Goal: Task Accomplishment & Management: Manage account settings

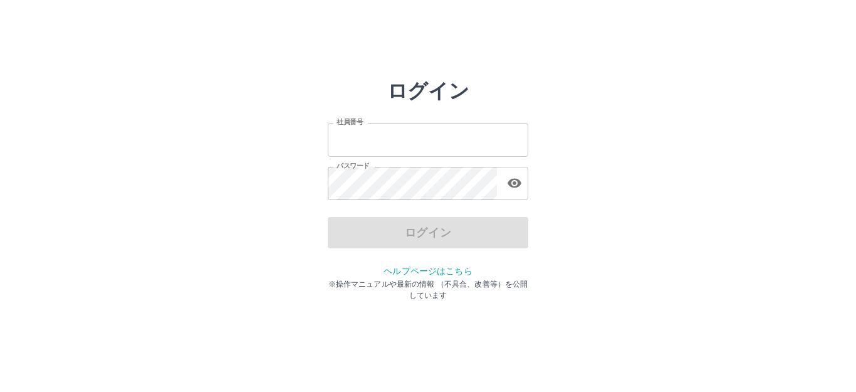
type input "*******"
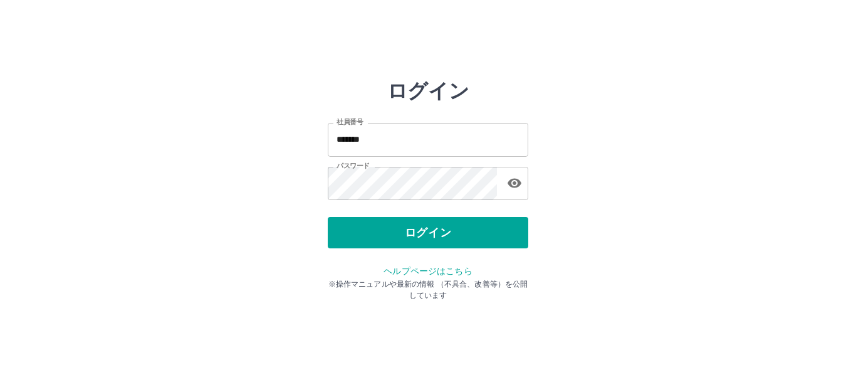
click at [395, 232] on div "ログイン" at bounding box center [428, 232] width 201 height 31
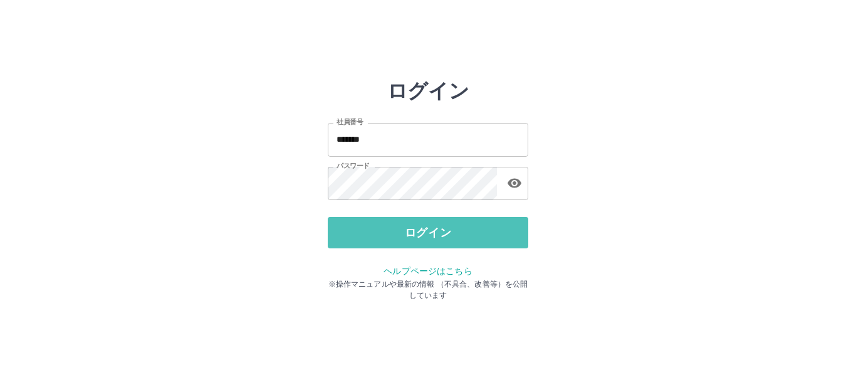
click at [395, 232] on button "ログイン" at bounding box center [428, 232] width 201 height 31
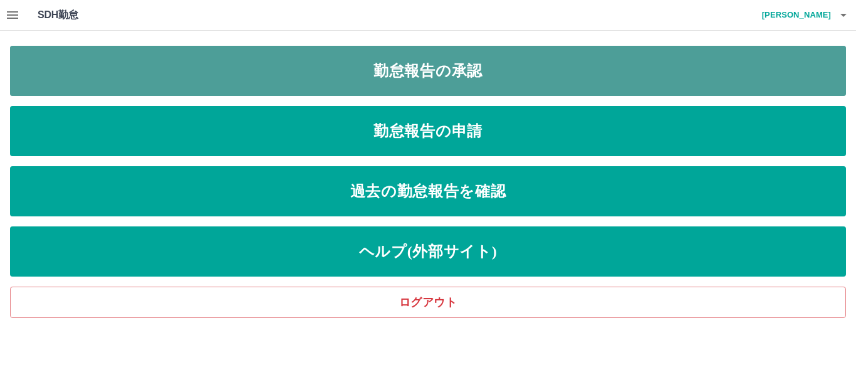
click at [464, 68] on link "勤怠報告の承認" at bounding box center [428, 71] width 836 height 50
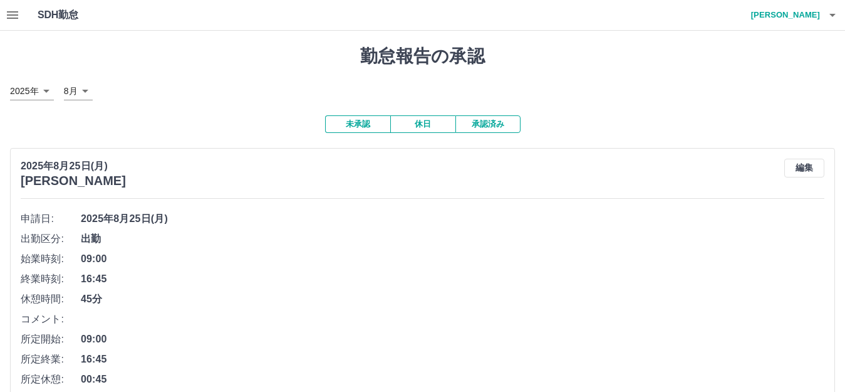
click at [415, 118] on button "休日" at bounding box center [422, 124] width 65 height 18
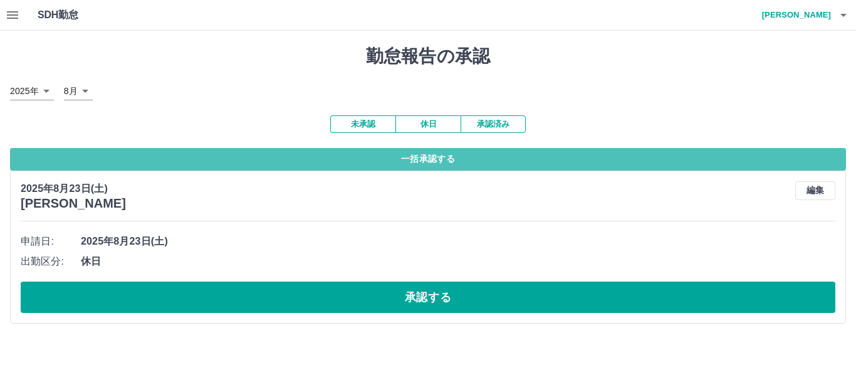
click at [409, 155] on button "一括承認する" at bounding box center [428, 159] width 836 height 23
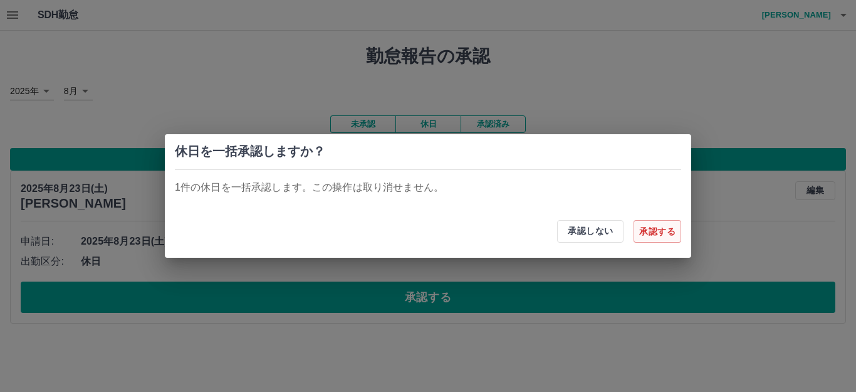
click at [662, 237] on button "承認する" at bounding box center [658, 231] width 48 height 23
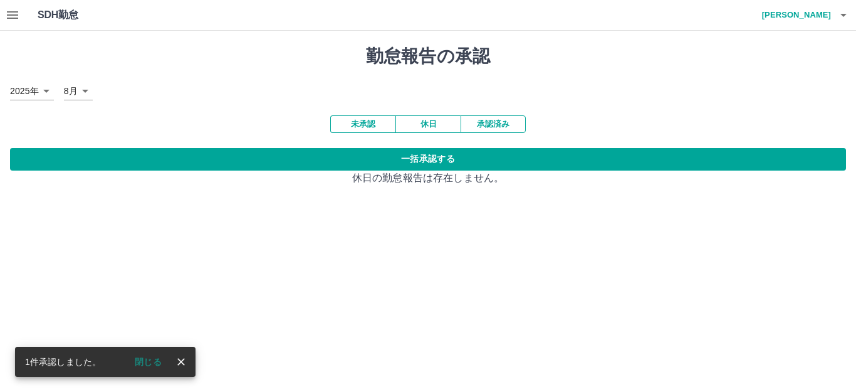
click at [377, 124] on button "未承認" at bounding box center [362, 124] width 65 height 18
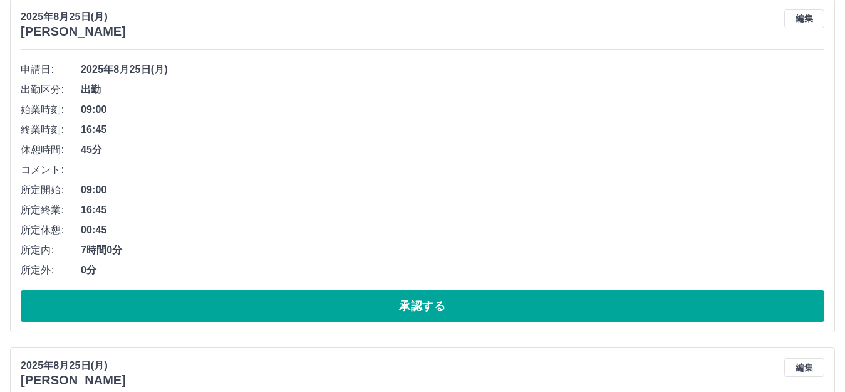
scroll to position [176, 0]
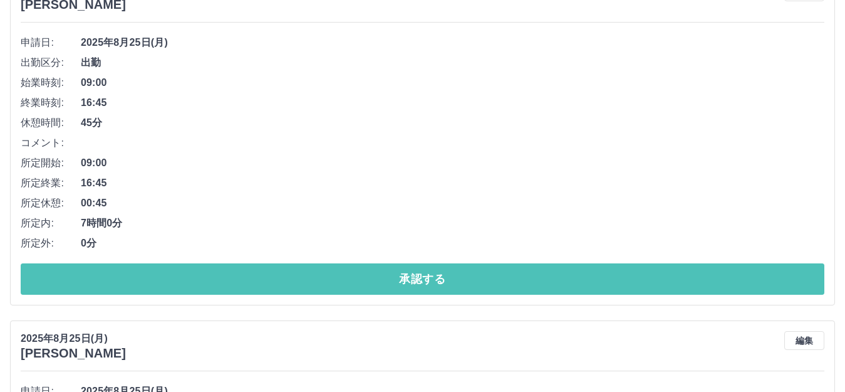
click at [422, 281] on button "承認する" at bounding box center [423, 278] width 804 height 31
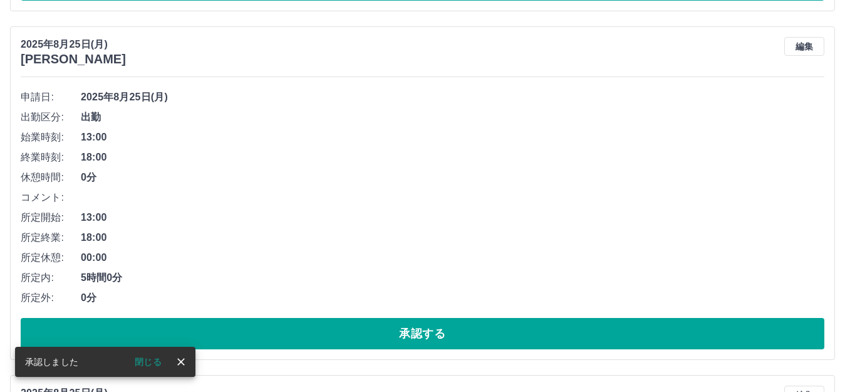
scroll to position [122, 0]
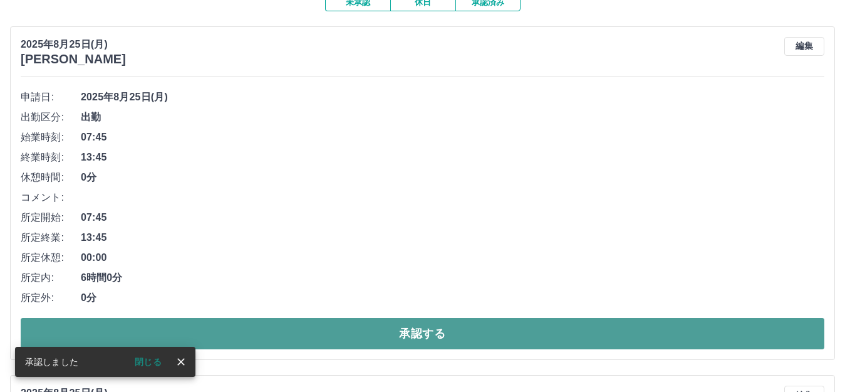
click at [412, 326] on button "承認する" at bounding box center [423, 333] width 804 height 31
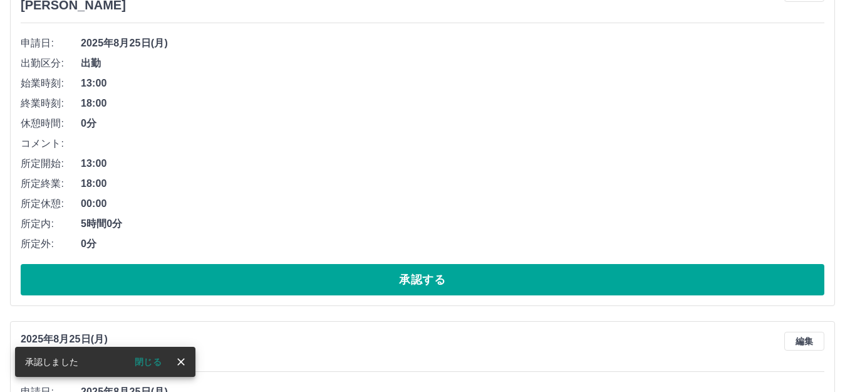
scroll to position [180, 0]
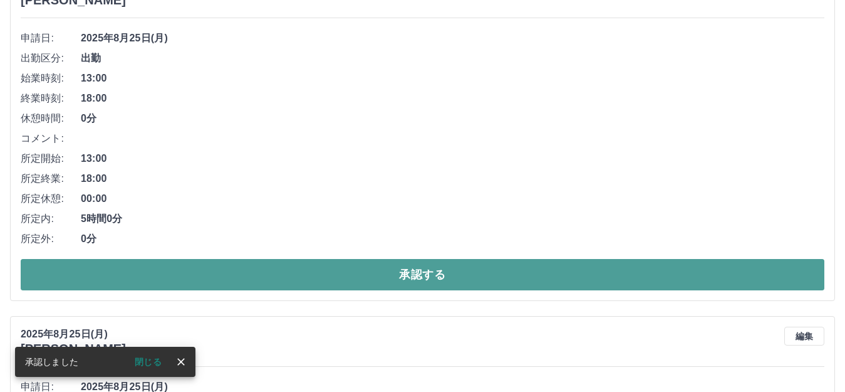
click at [401, 269] on button "承認する" at bounding box center [423, 274] width 804 height 31
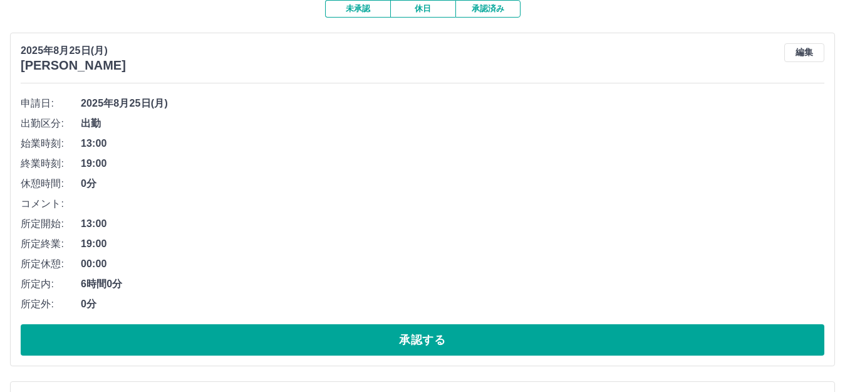
scroll to position [118, 0]
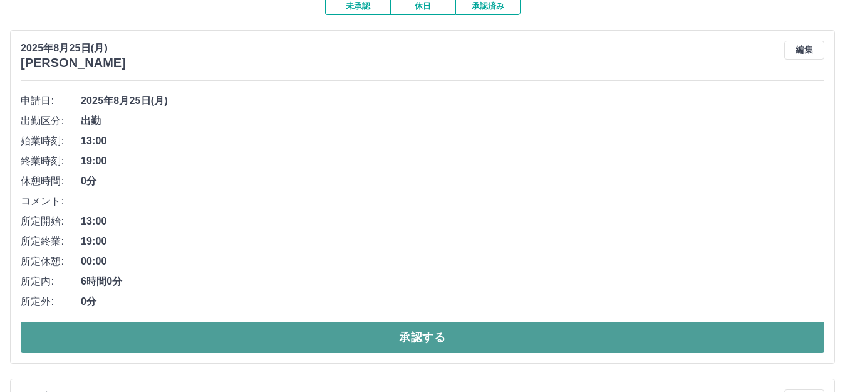
click at [321, 328] on button "承認する" at bounding box center [423, 336] width 804 height 31
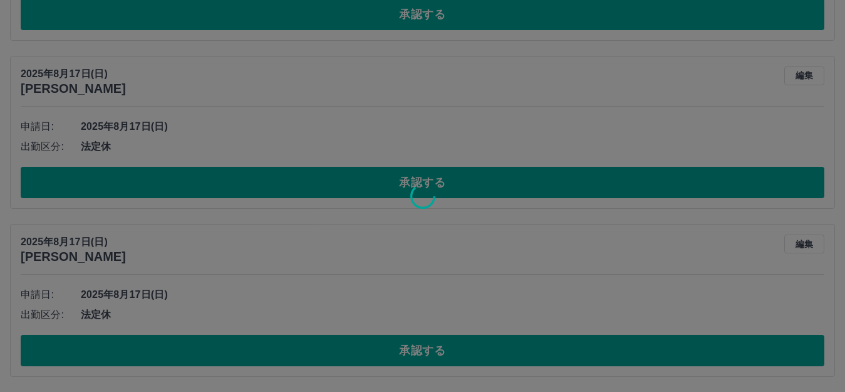
scroll to position [429, 0]
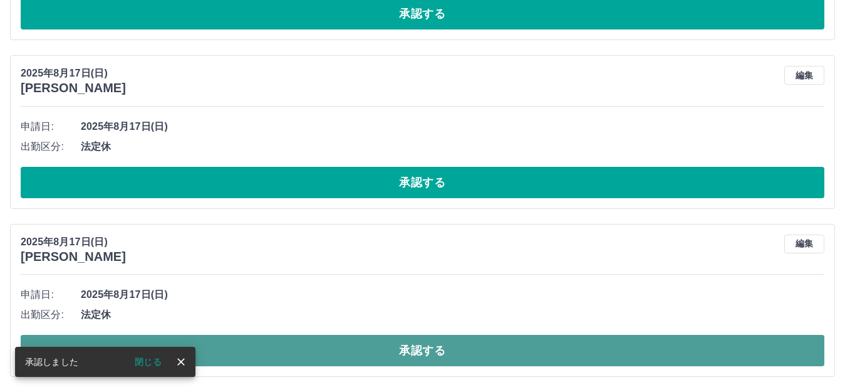
click at [317, 358] on button "承認する" at bounding box center [423, 350] width 804 height 31
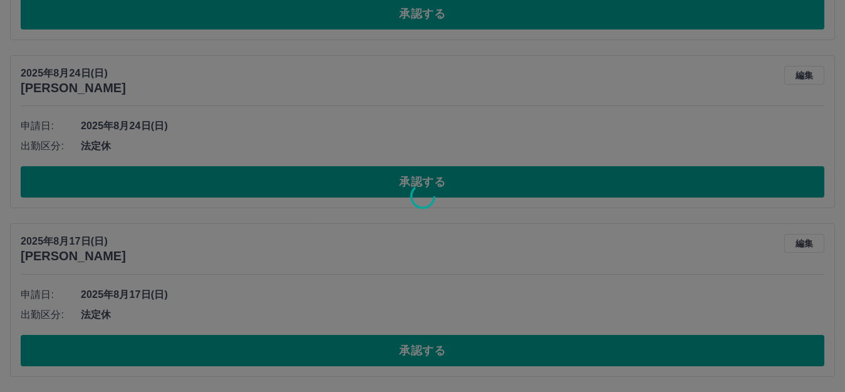
scroll to position [253, 0]
